Goal: Find specific page/section: Find specific page/section

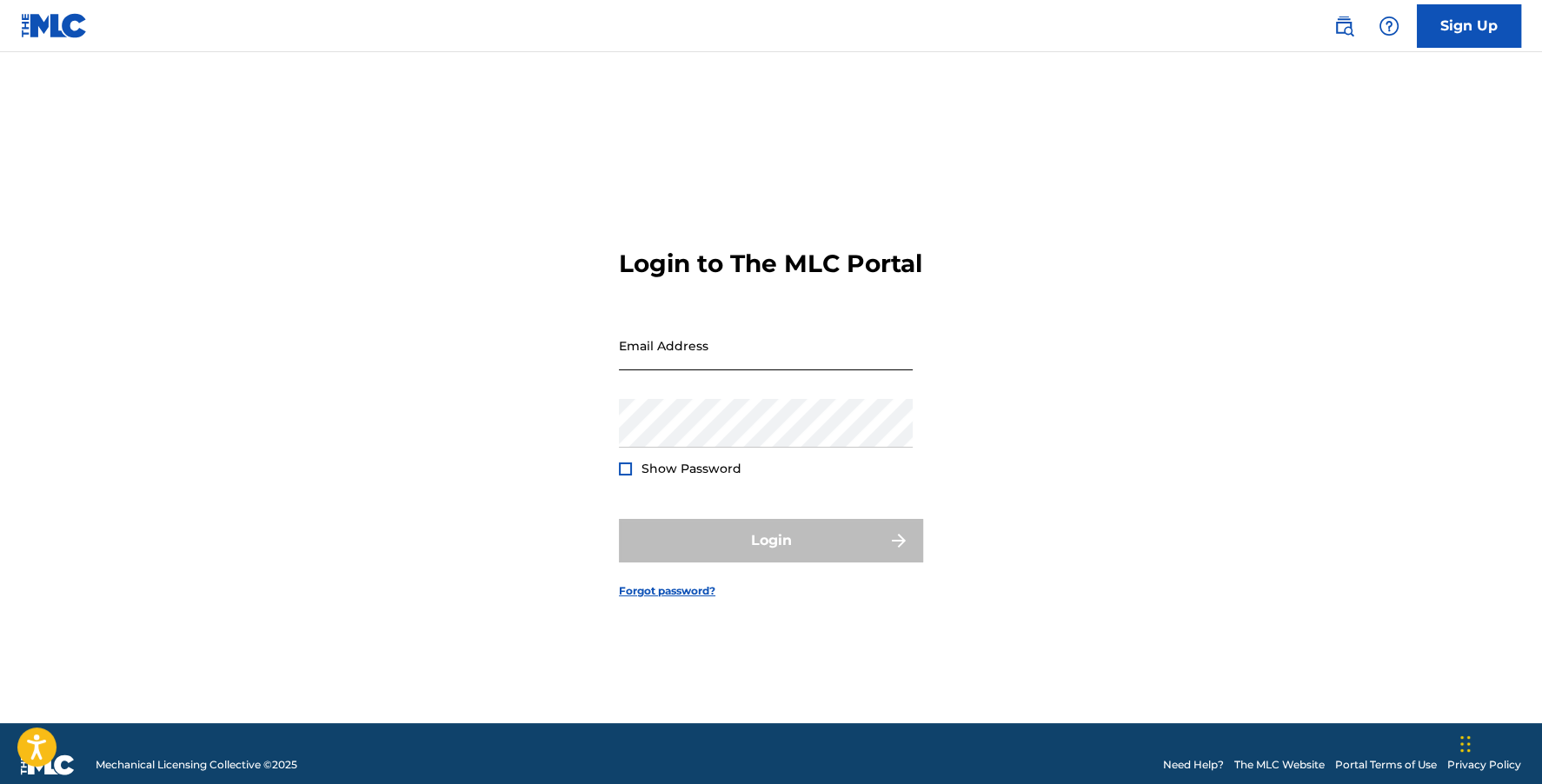
drag, startPoint x: 1124, startPoint y: 440, endPoint x: 722, endPoint y: 373, distance: 407.5
click at [1120, 438] on div "Login to The MLC Portal Email Address Password Show Password Login Forgot passw…" at bounding box center [771, 409] width 1217 height 627
click at [702, 371] on input "Email Address" at bounding box center [765, 345] width 294 height 49
type input "[EMAIL_ADDRESS][DOMAIN_NAME]"
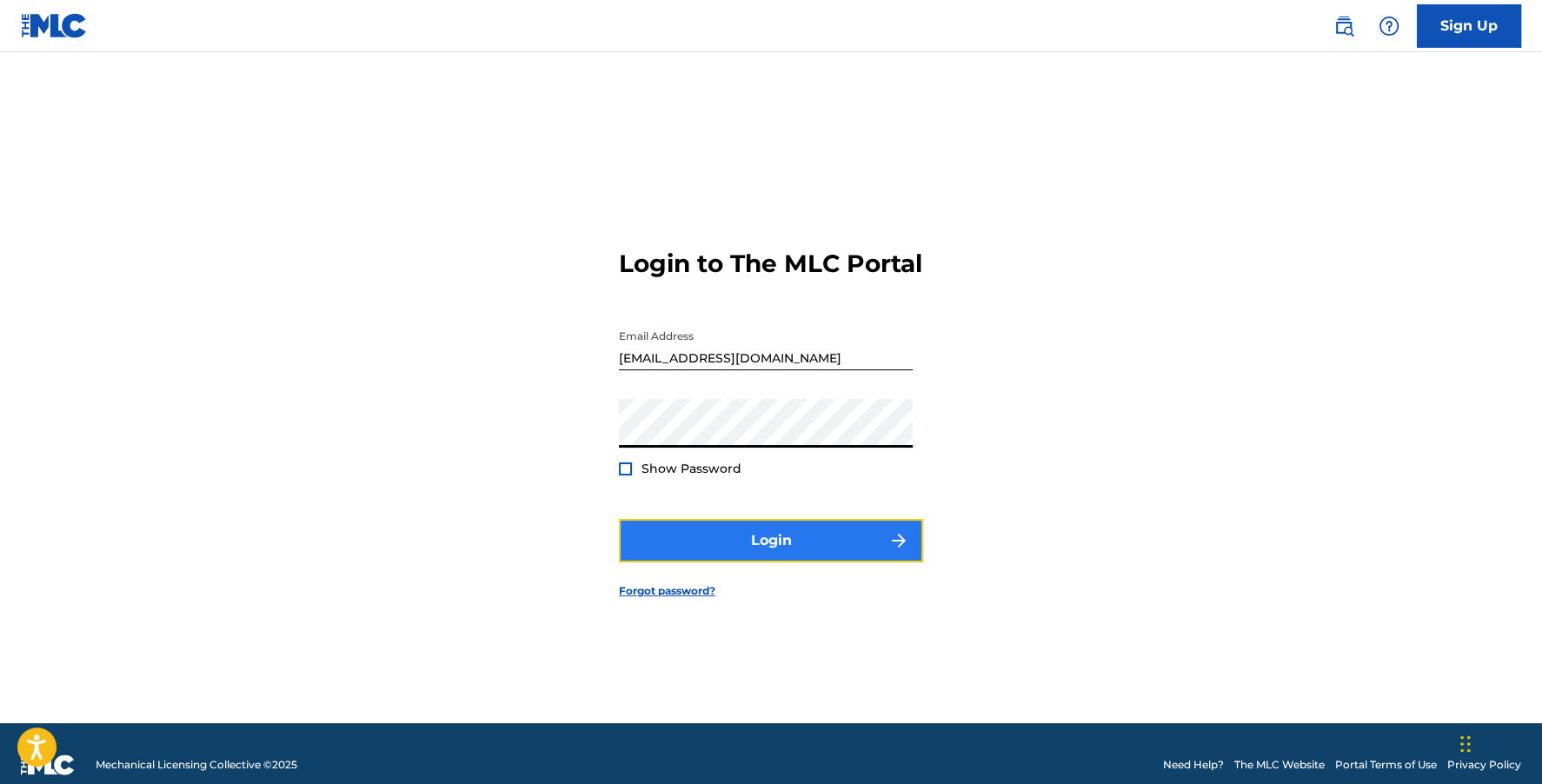
click at [717, 533] on button "Login" at bounding box center [771, 540] width 304 height 44
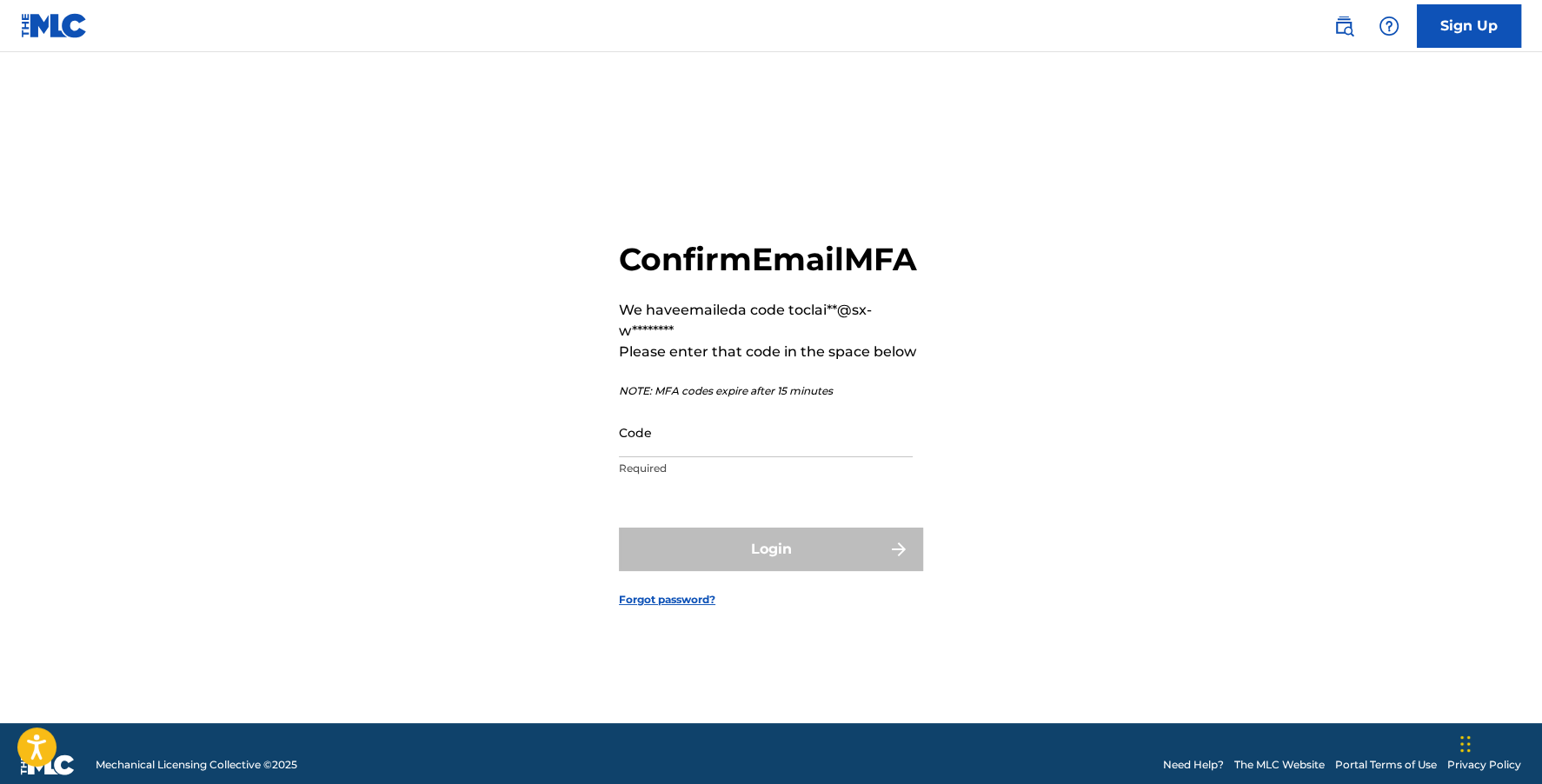
click at [149, 133] on main "Confirm Email MFA We have emailed a code to clai**@sx-w******** Please enter th…" at bounding box center [771, 387] width 1542 height 671
click at [686, 457] on input "Code" at bounding box center [765, 432] width 294 height 49
paste input "091179"
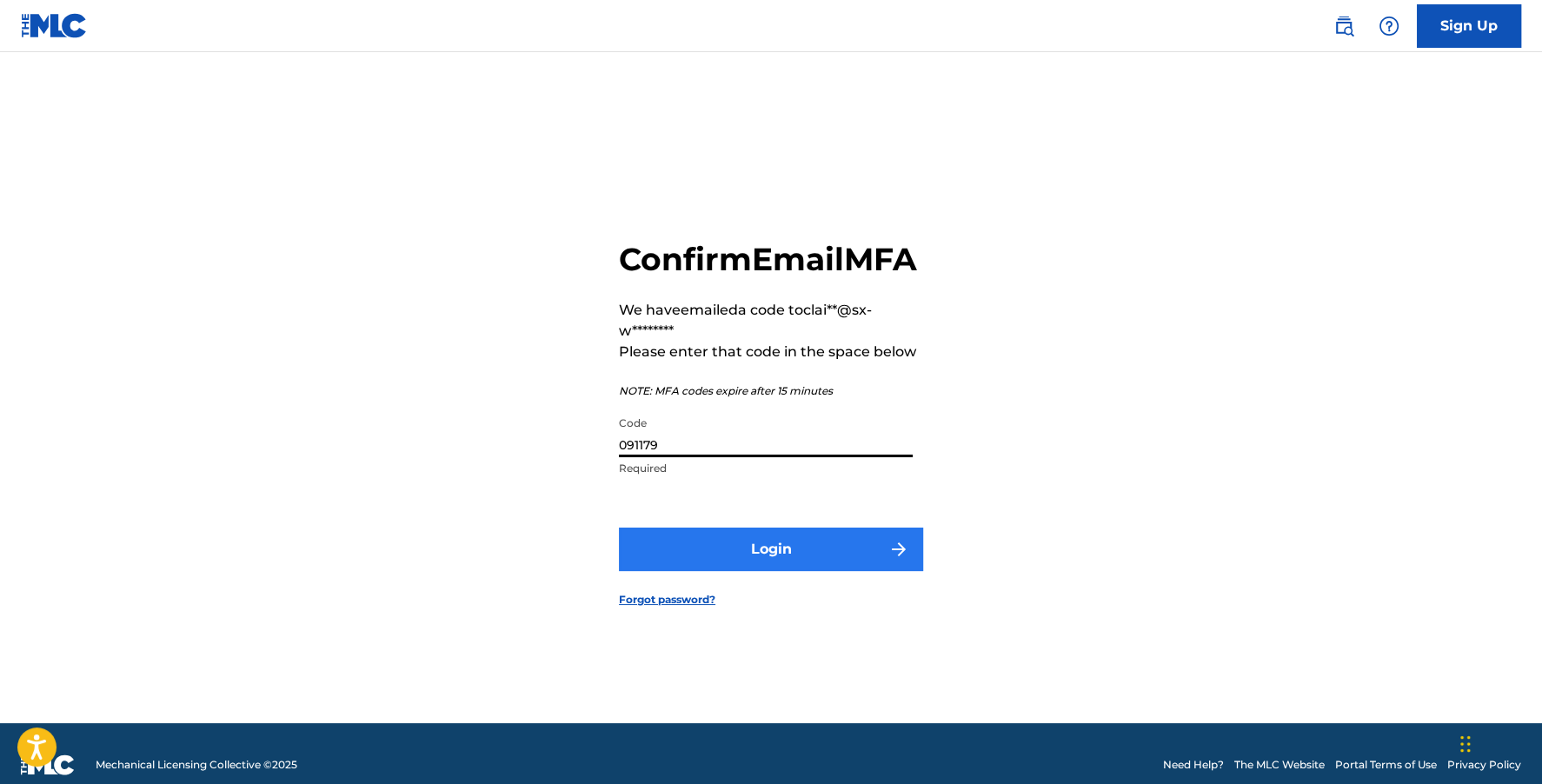
type input "091179"
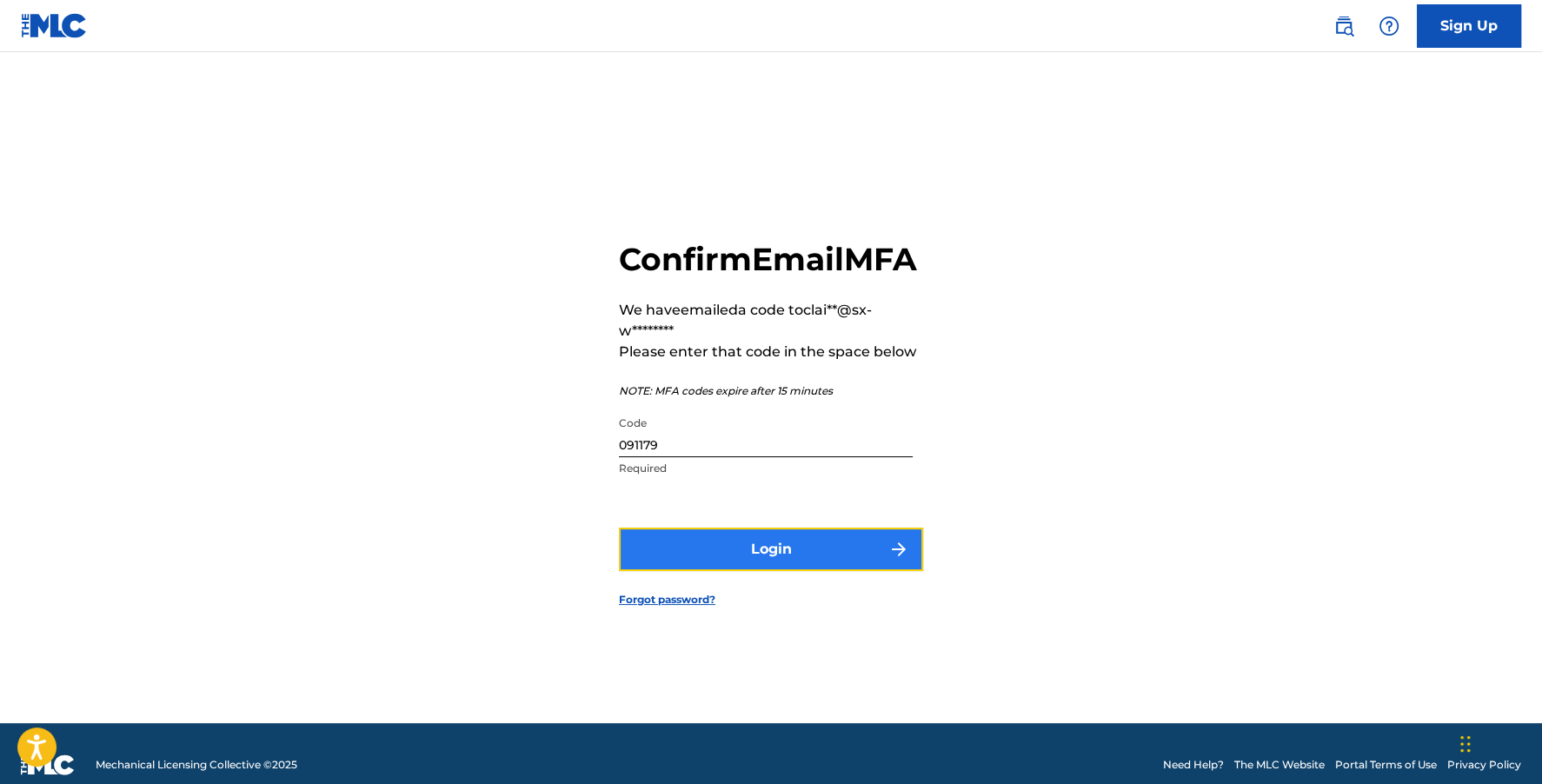
click at [753, 571] on button "Login" at bounding box center [771, 549] width 304 height 44
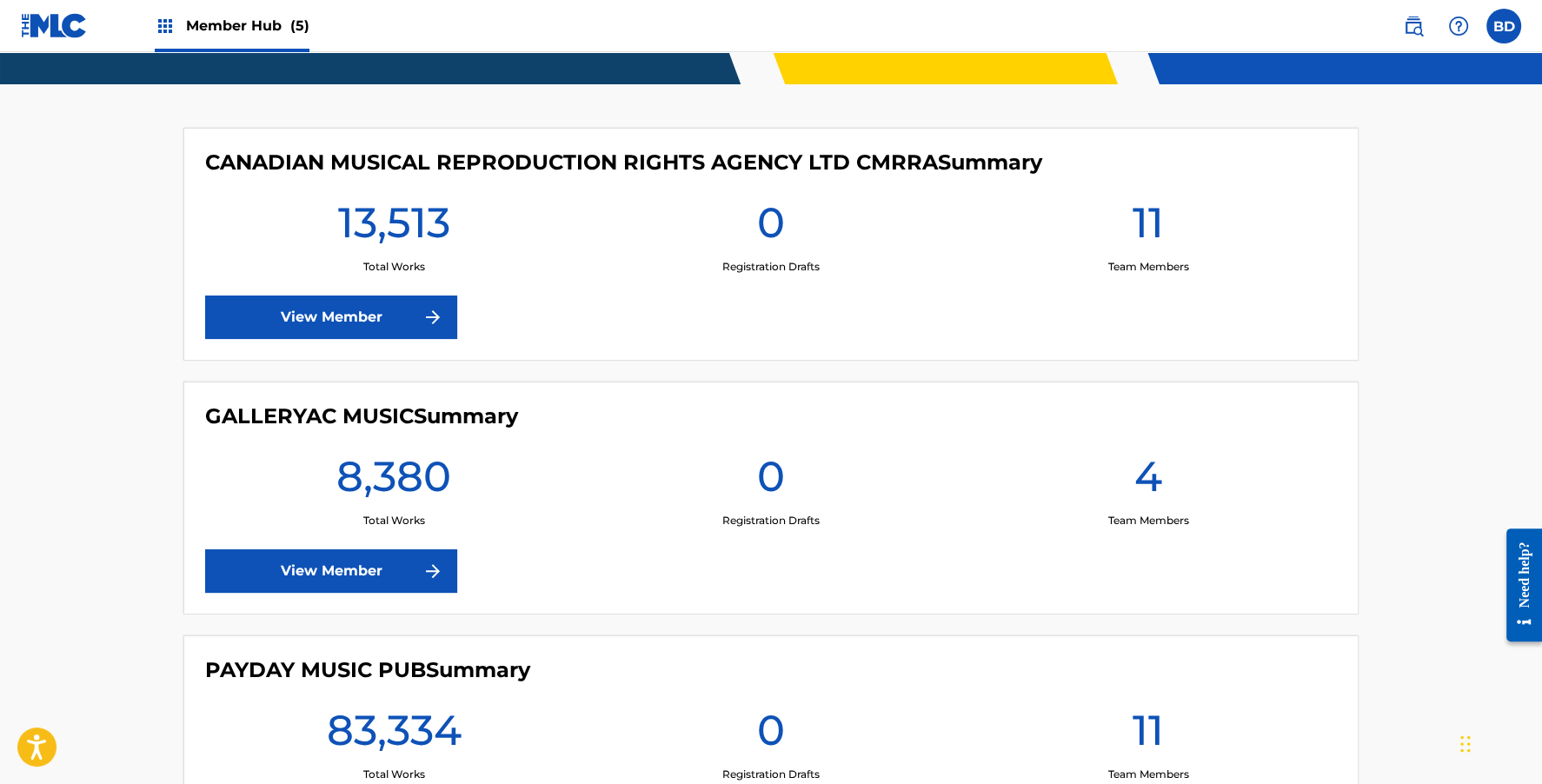
scroll to position [742, 0]
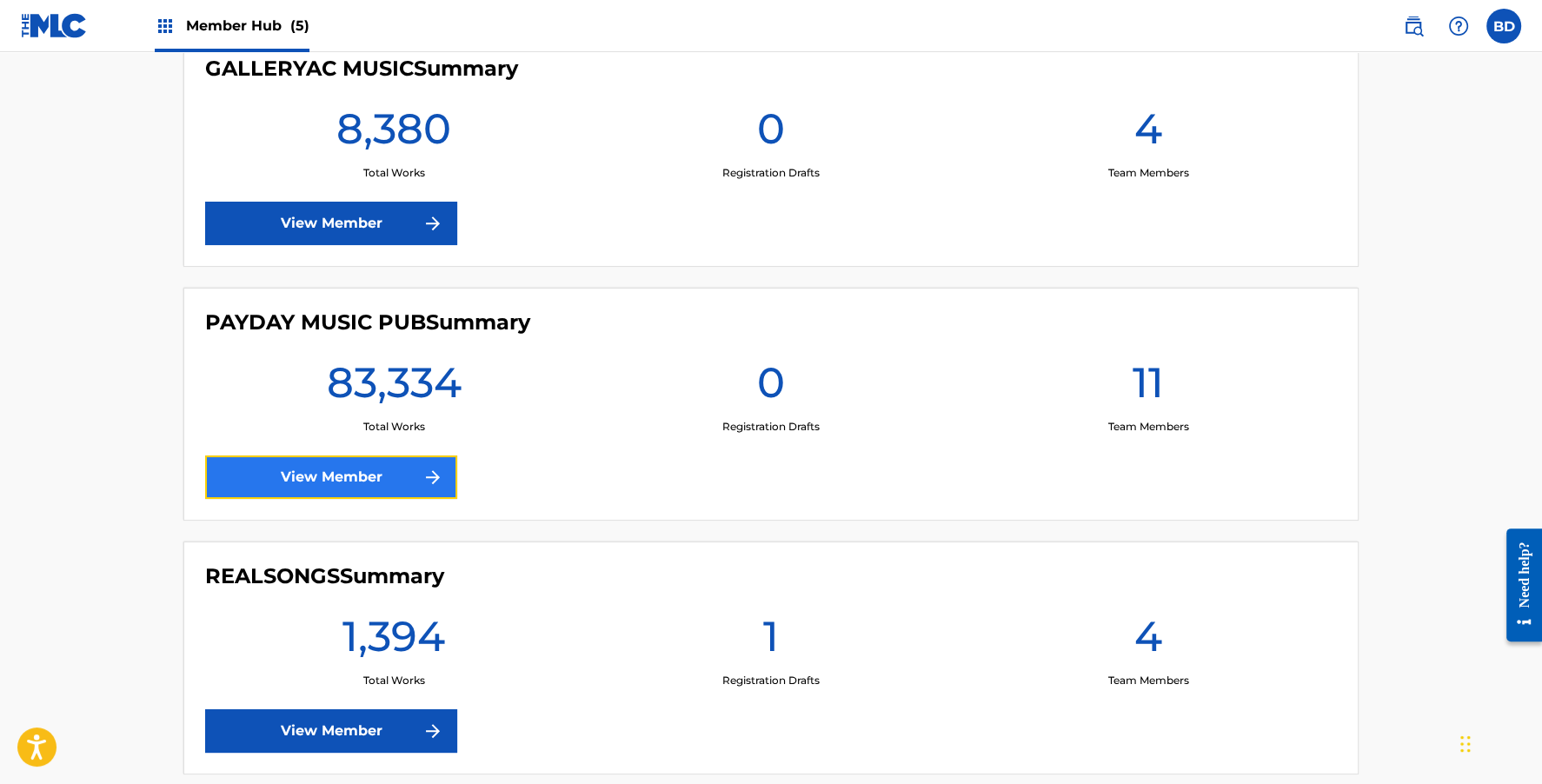
click at [352, 479] on link "View Member" at bounding box center [331, 477] width 252 height 44
